Goal: Information Seeking & Learning: Learn about a topic

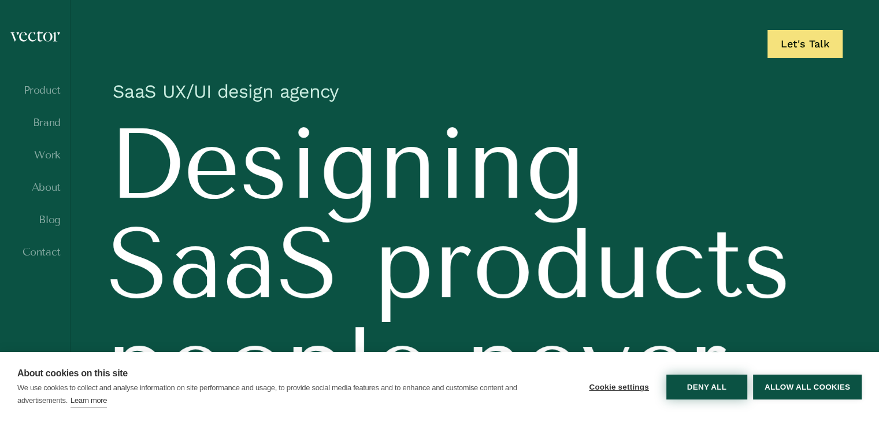
click at [706, 391] on button "Deny all" at bounding box center [706, 386] width 81 height 25
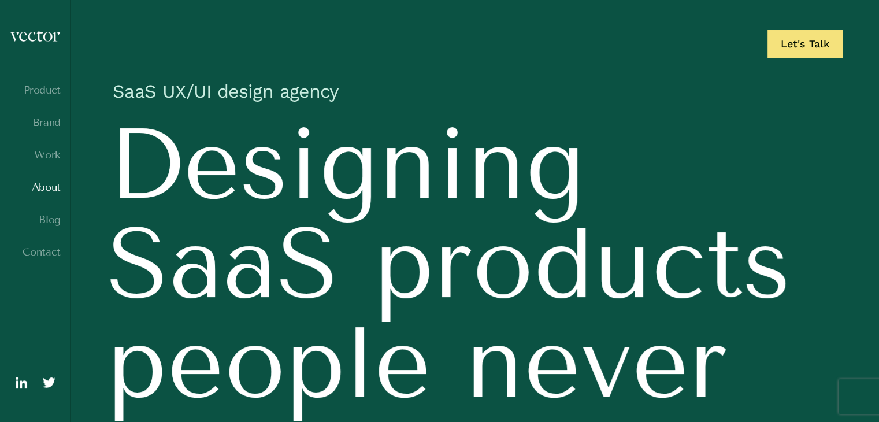
click at [46, 184] on link "About" at bounding box center [34, 187] width 51 height 12
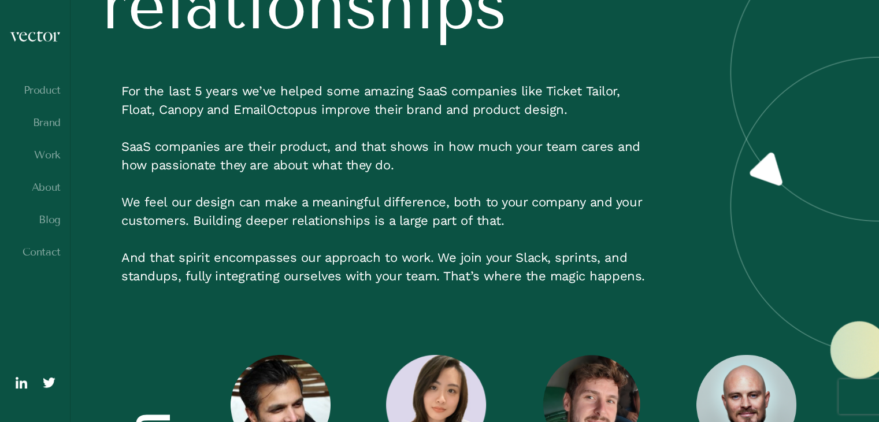
scroll to position [3199, 0]
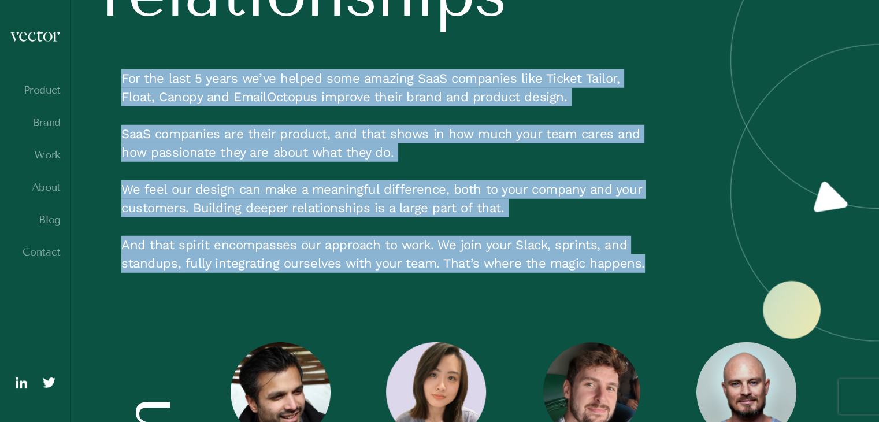
drag, startPoint x: 122, startPoint y: 81, endPoint x: 634, endPoint y: 266, distance: 544.7
click at [634, 266] on div "For the last 5 years we’ve helped some amazing SaaS companies like Ticket Tailo…" at bounding box center [484, 180] width 726 height 222
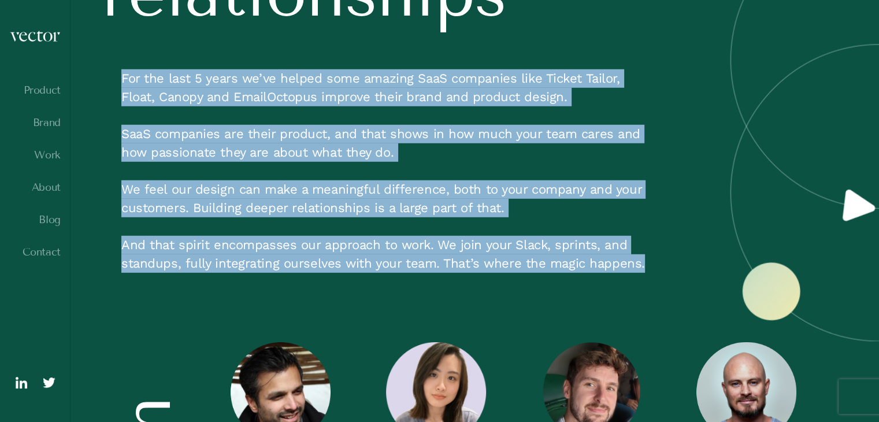
copy div "For the last 5 years we’ve helped some amazing SaaS companies like Ticket Tailo…"
